Goal: Feedback & Contribution: Contribute content

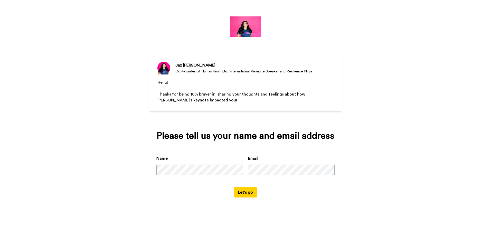
click at [243, 195] on button "Let's go" at bounding box center [245, 192] width 23 height 10
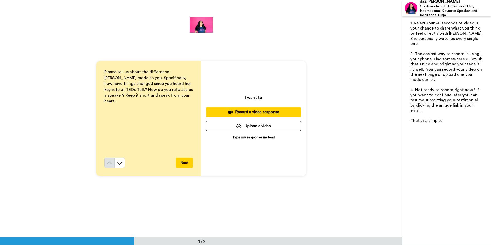
click at [261, 138] on p "Type my response instead" at bounding box center [253, 137] width 43 height 5
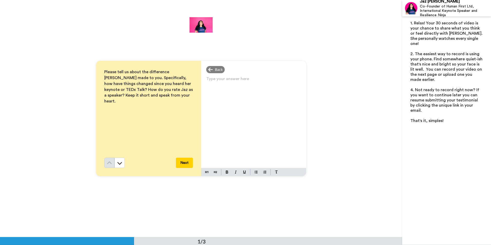
click at [252, 91] on div "Type your answer here ﻿" at bounding box center [253, 121] width 105 height 93
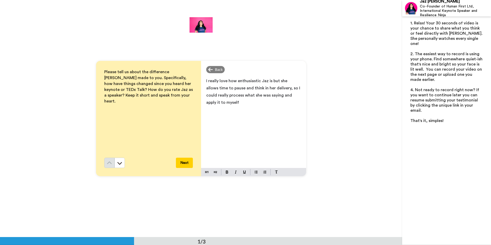
click at [269, 80] on span "I really love how enthusiastic Jaz is but she allows time to pause and think in…" at bounding box center [253, 92] width 95 height 26
click at [252, 88] on span "I really love how enthusiastic Jaz is when she speaks, but also that she allows…" at bounding box center [252, 92] width 93 height 26
click at [214, 94] on span "I really love how enthusiastic Jaz is when she speaks, but also that she allows…" at bounding box center [252, 92] width 93 height 26
click at [258, 102] on p "I really love how enthusiastic [PERSON_NAME] is when she speaks, but also that …" at bounding box center [253, 91] width 95 height 29
click at [185, 164] on button "Next" at bounding box center [184, 163] width 17 height 10
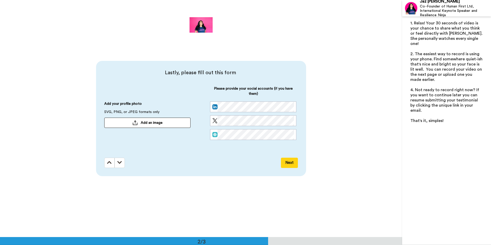
scroll to position [237, 0]
click at [290, 162] on button "Next" at bounding box center [289, 162] width 17 height 10
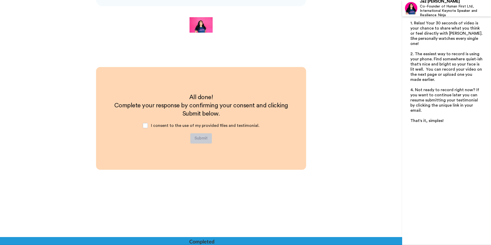
scroll to position [407, 0]
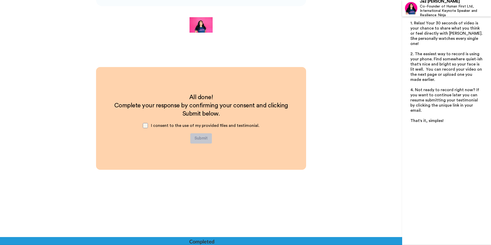
click at [146, 125] on span at bounding box center [145, 125] width 5 height 5
click at [203, 139] on button "Submit" at bounding box center [201, 138] width 22 height 10
